Goal: Information Seeking & Learning: Learn about a topic

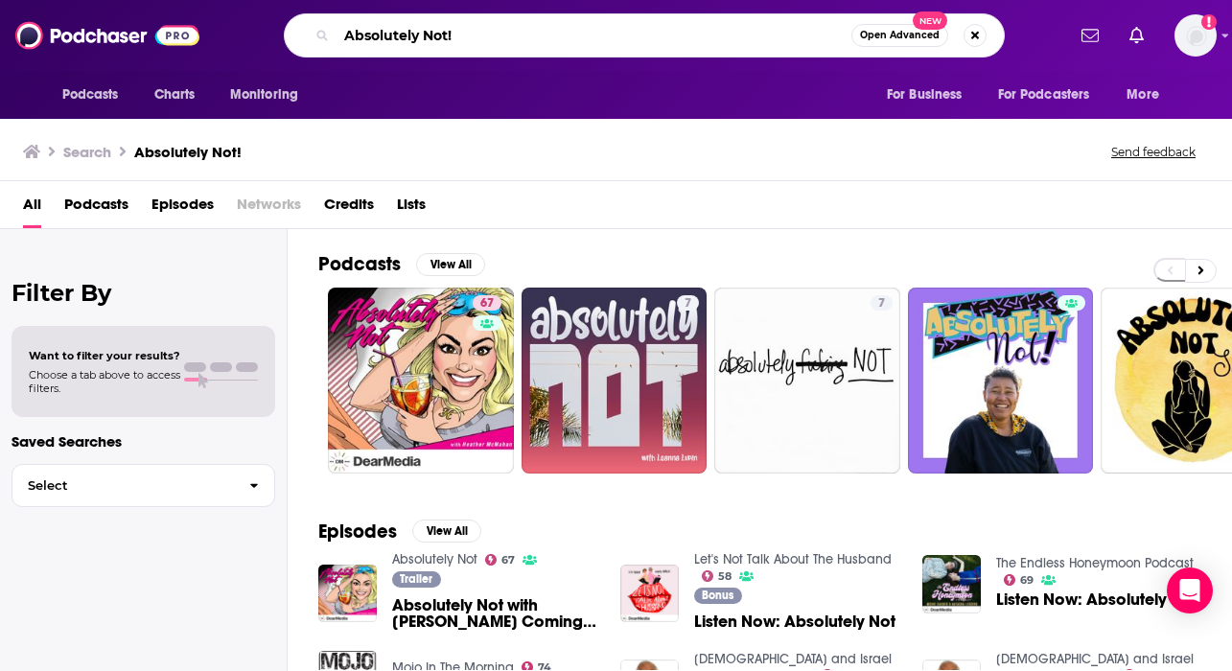
drag, startPoint x: 504, startPoint y: 41, endPoint x: 227, endPoint y: 41, distance: 277.1
click at [227, 41] on div "Absolutely Not! Open Advanced New" at bounding box center [644, 35] width 840 height 44
paste input "Superwomen with [PERSON_NAME]"
type input "Superwomen with [PERSON_NAME]"
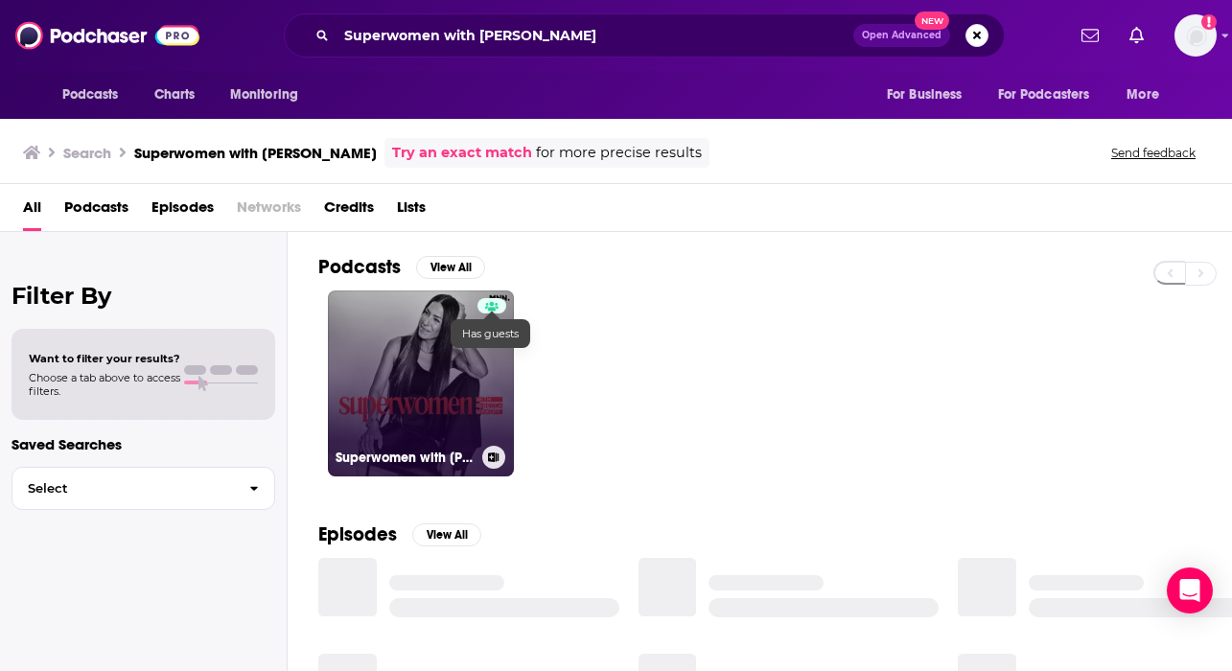
click at [455, 361] on link "Superwomen with [PERSON_NAME]" at bounding box center [421, 384] width 186 height 186
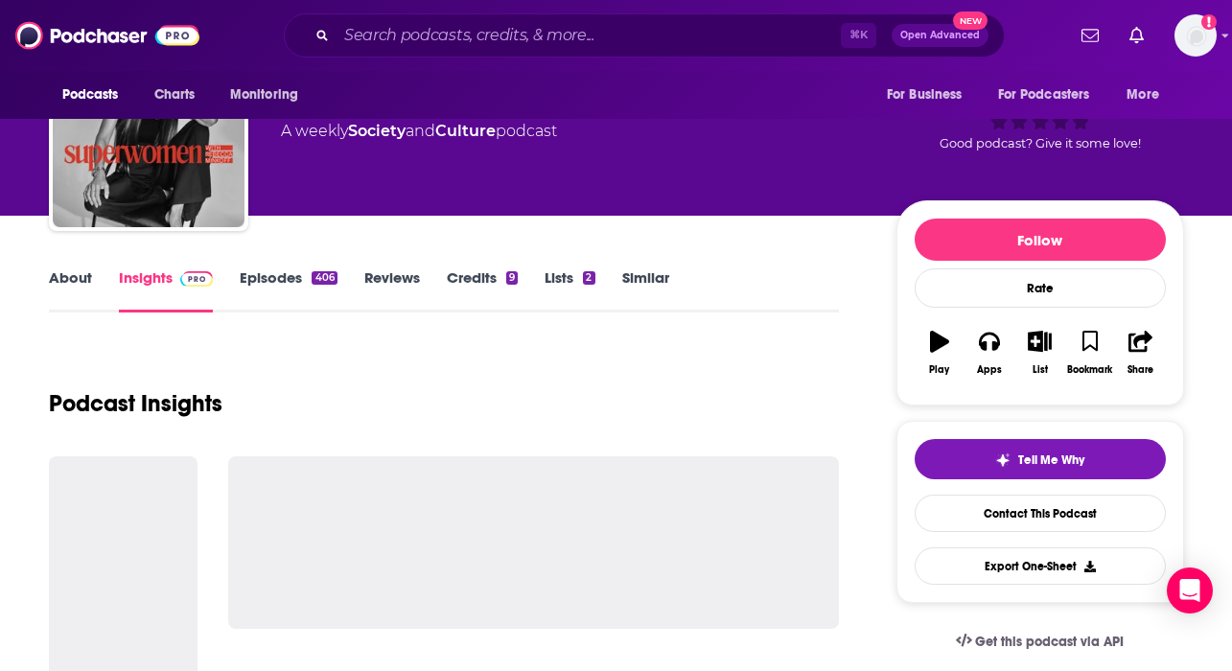
scroll to position [151, 0]
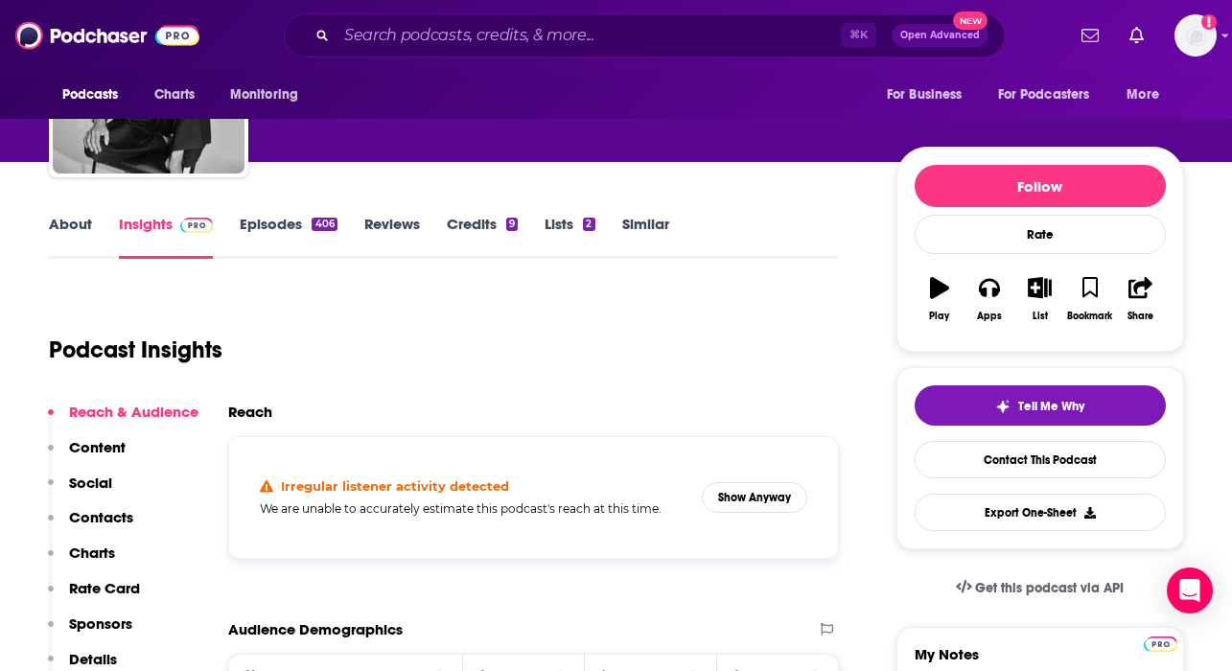
click at [78, 246] on link "About" at bounding box center [70, 237] width 43 height 44
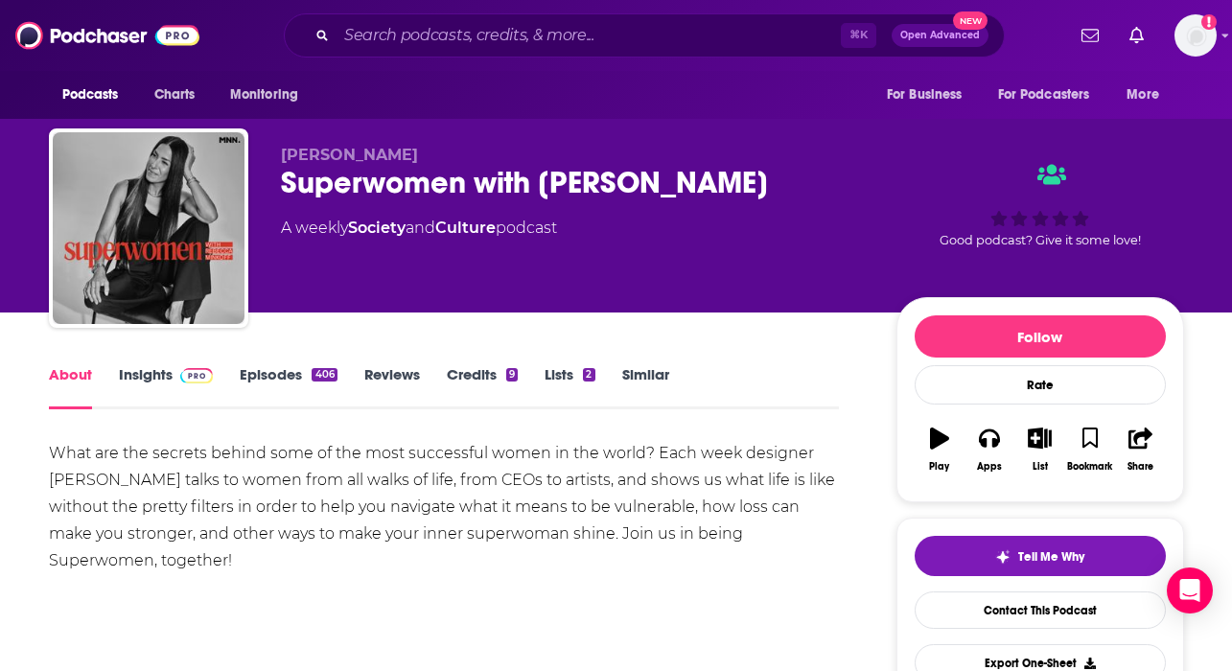
click at [279, 362] on div "About Insights Episodes 406 Reviews Credits 9 Lists 2 Similar" at bounding box center [444, 385] width 791 height 47
click at [279, 384] on link "Episodes 406" at bounding box center [288, 387] width 97 height 44
